Goal: Obtain resource: Download file/media

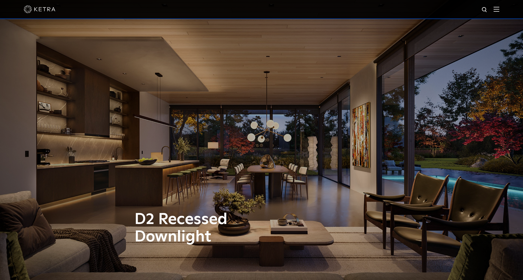
click at [500, 7] on div at bounding box center [262, 9] width 476 height 18
click at [500, 9] on img at bounding box center [497, 9] width 6 height 5
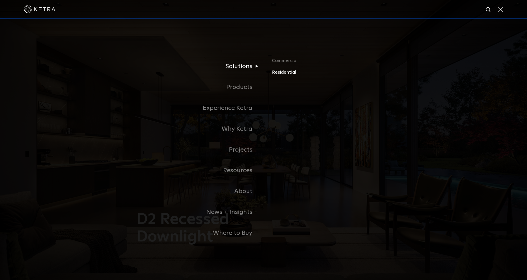
click at [275, 74] on link "Residential" at bounding box center [334, 72] width 124 height 8
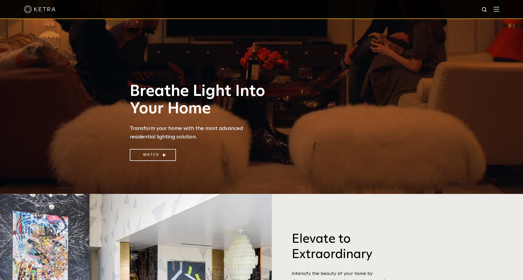
scroll to position [185, 0]
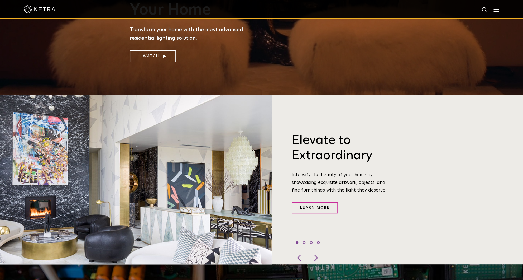
click at [499, 8] on img at bounding box center [497, 9] width 6 height 5
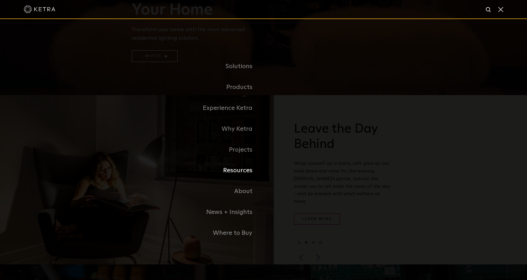
click at [237, 175] on link "Resources" at bounding box center [198, 170] width 132 height 21
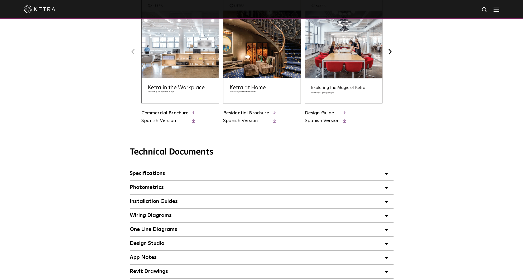
scroll to position [264, 0]
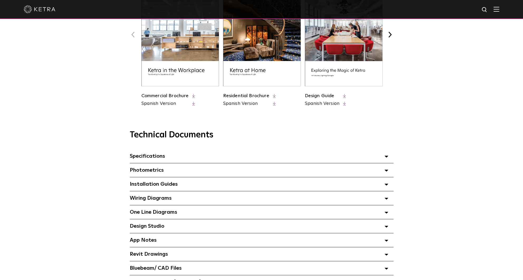
click at [158, 157] on span "Specifications Select checkboxes to use the bulk download option below" at bounding box center [147, 155] width 35 height 5
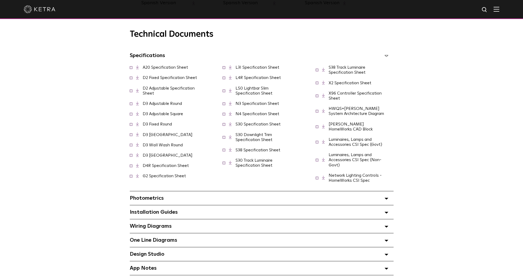
scroll to position [370, 0]
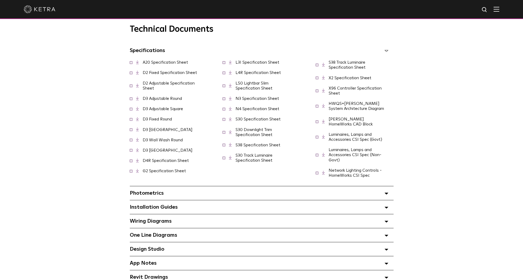
click at [334, 110] on link "HWQS+Ketra System Architecture Diagram" at bounding box center [356, 105] width 55 height 9
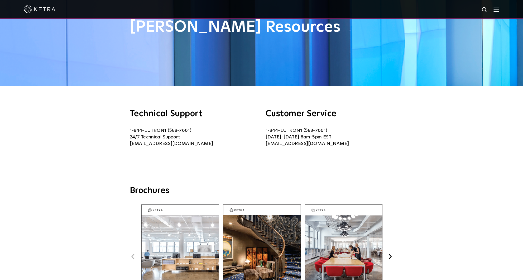
scroll to position [0, 0]
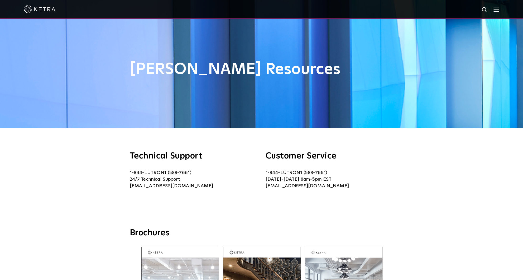
click at [500, 10] on img at bounding box center [497, 9] width 6 height 5
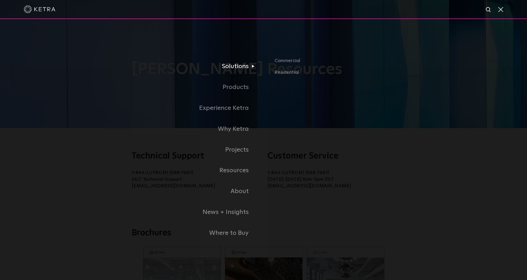
click at [231, 68] on link "Solutions" at bounding box center [175, 66] width 177 height 21
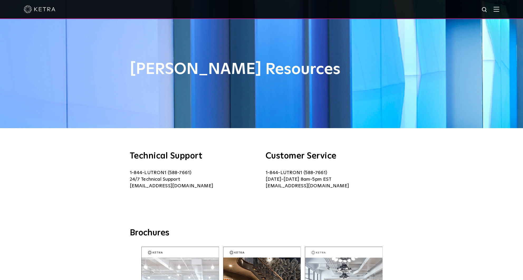
click at [86, 171] on div "Technical Support 1-844-LUTRON1 (588-7661) 24/7 Technical Support lightingsuppo…" at bounding box center [262, 178] width 362 height 52
